Goal: Download file/media

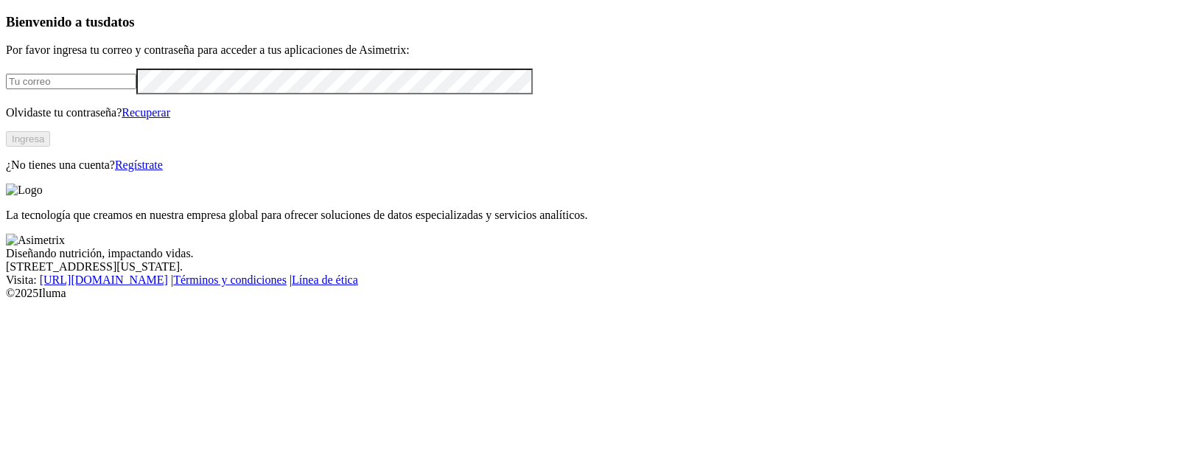
click at [136, 89] on input "email" at bounding box center [71, 81] width 130 height 15
type input "[PERSON_NAME][EMAIL_ADDRESS][PERSON_NAME][DOMAIN_NAME]"
click input "submit" at bounding box center [0, 0] width 0 height 0
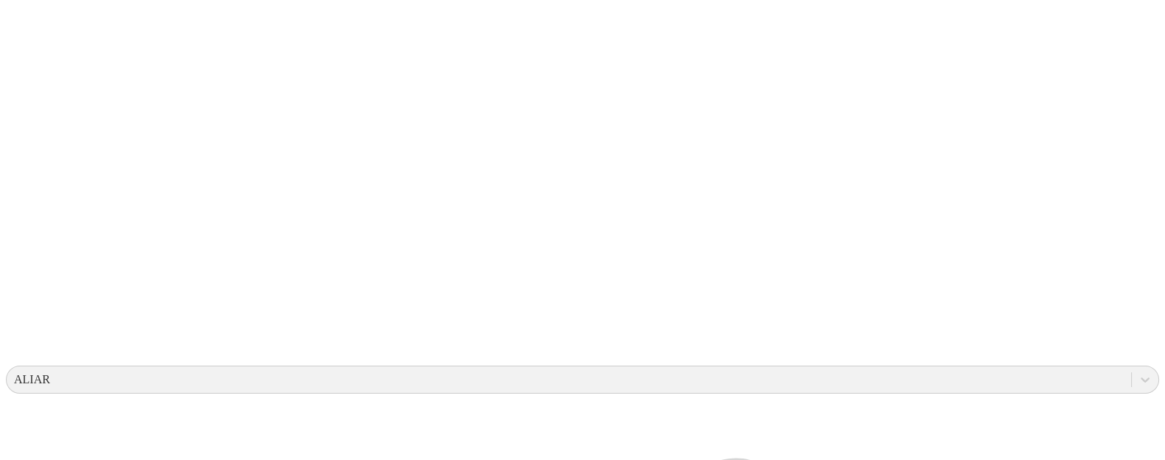
scroll to position [232, 0]
